Goal: Find specific page/section: Find specific page/section

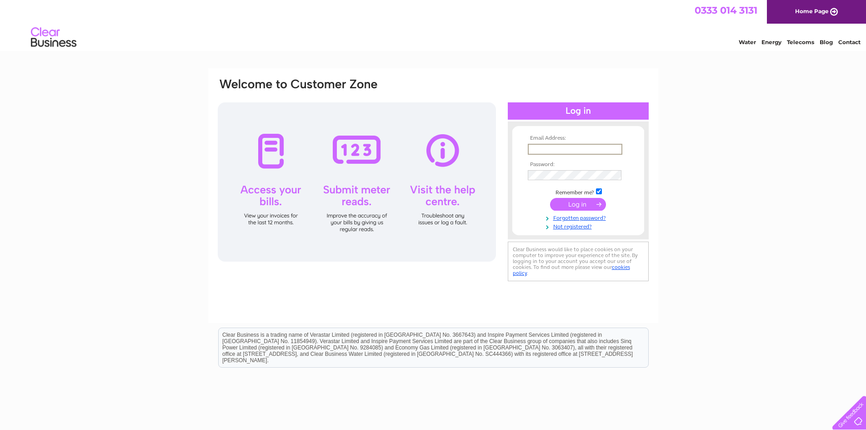
click at [543, 145] on input "text" at bounding box center [575, 149] width 95 height 11
type input "[EMAIL_ADDRESS][DOMAIN_NAME]"
click at [550, 198] on input "submit" at bounding box center [578, 204] width 56 height 13
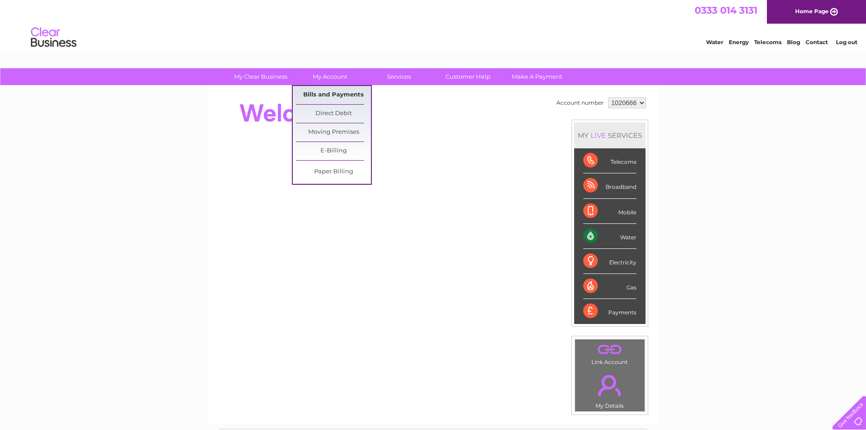
click at [343, 90] on link "Bills and Payments" at bounding box center [333, 95] width 75 height 18
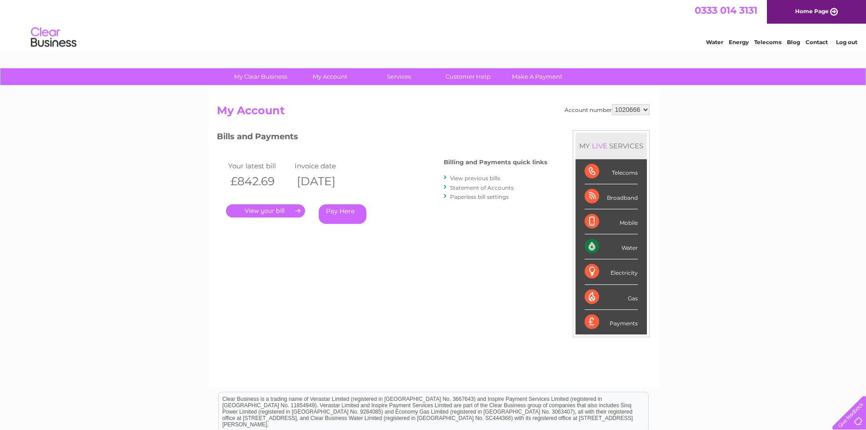
click at [275, 213] on link "." at bounding box center [265, 210] width 79 height 13
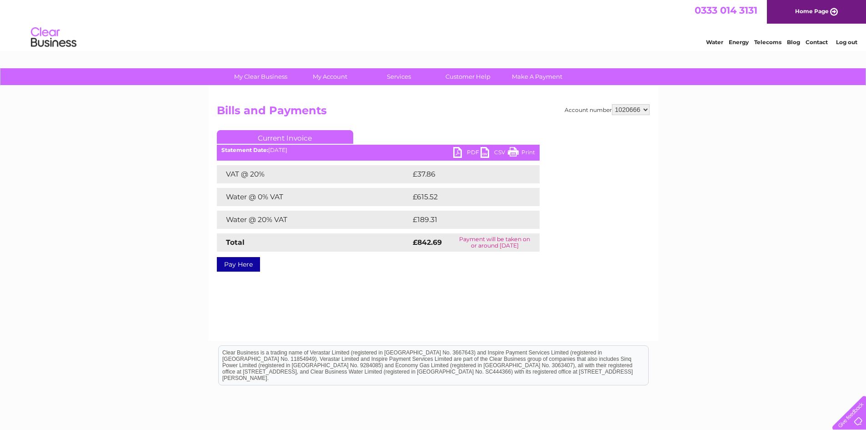
click at [464, 151] on link "PDF" at bounding box center [466, 153] width 27 height 13
